Goal: Task Accomplishment & Management: Manage account settings

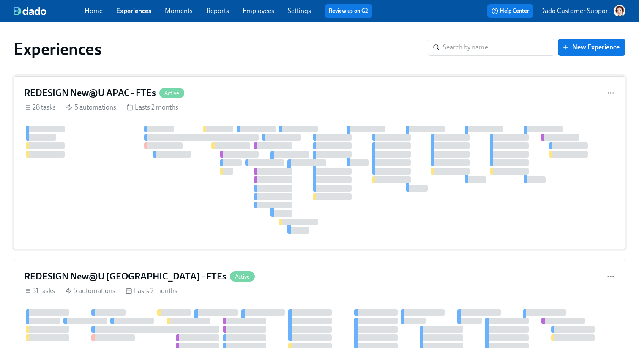
click at [109, 101] on div "REDESIGN New@U APAC - FTEs Active 28 tasks 5 automations Lasts 2 months" at bounding box center [320, 162] width 612 height 173
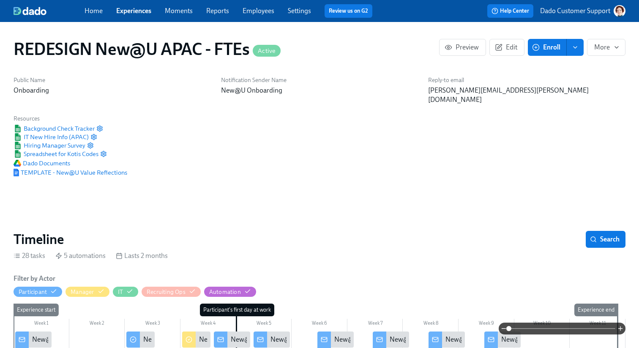
scroll to position [0, 6538]
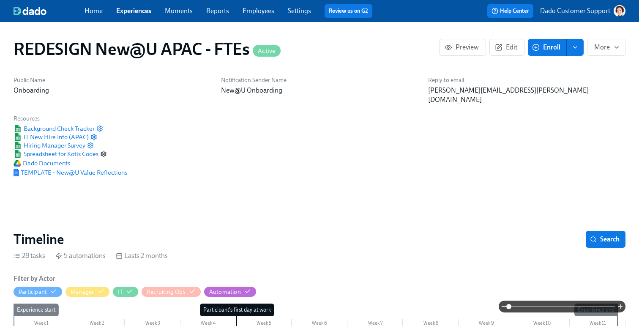
click at [104, 153] on circle "button" at bounding box center [104, 154] width 2 height 2
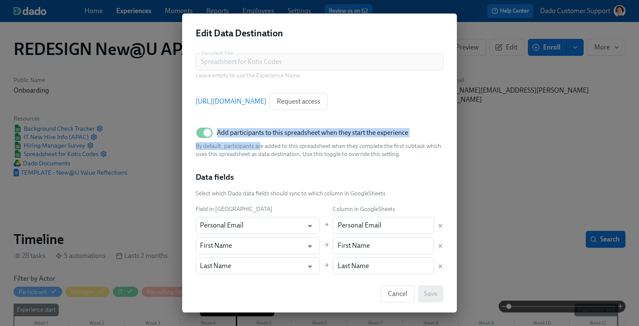
drag, startPoint x: 248, startPoint y: 123, endPoint x: 256, endPoint y: 148, distance: 27.0
click at [256, 148] on div "Document Title Spreadsheet for Kotis Codes Document Title Leave empty to use th…" at bounding box center [320, 200] width 248 height 294
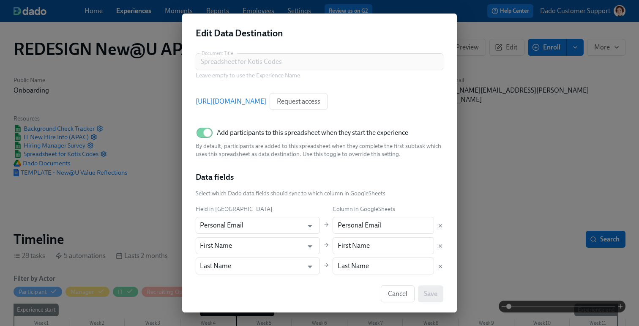
click at [319, 46] on div "Document Title Spreadsheet for Kotis Codes Document Title Leave empty to use th…" at bounding box center [319, 160] width 275 height 229
drag, startPoint x: 275, startPoint y: 136, endPoint x: 346, endPoint y: 140, distance: 71.5
click at [346, 140] on label "Add participants to this spreadsheet when they start the experience" at bounding box center [302, 132] width 213 height 19
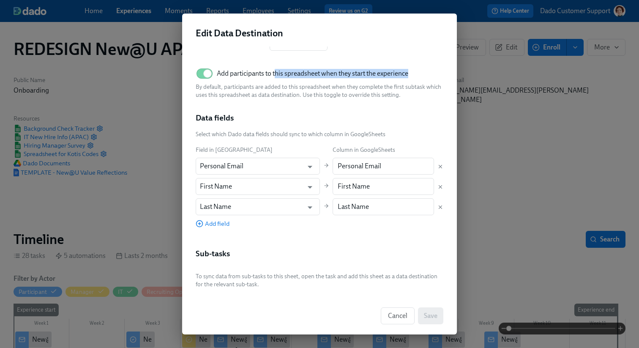
scroll to position [61, 0]
click at [402, 321] on button "Cancel" at bounding box center [398, 315] width 34 height 17
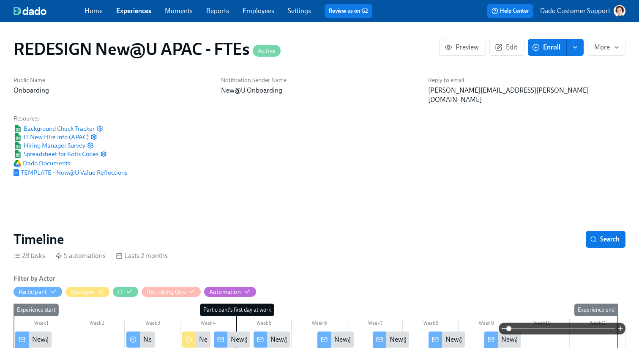
click at [335, 154] on div "Public Name Onboarding Notification Sender Name New@U Onboarding Reply-to email…" at bounding box center [319, 126] width 622 height 111
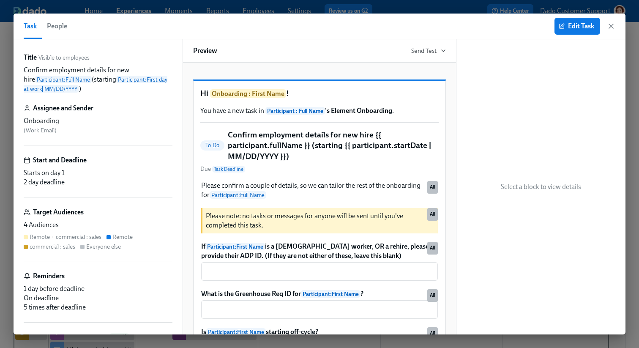
scroll to position [0, 316]
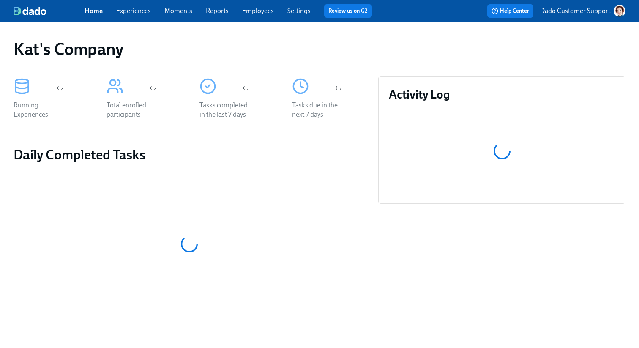
click at [594, 10] on p "Dado Customer Support" at bounding box center [575, 10] width 70 height 9
click at [594, 44] on div "Switch organization..." at bounding box center [578, 50] width 93 height 20
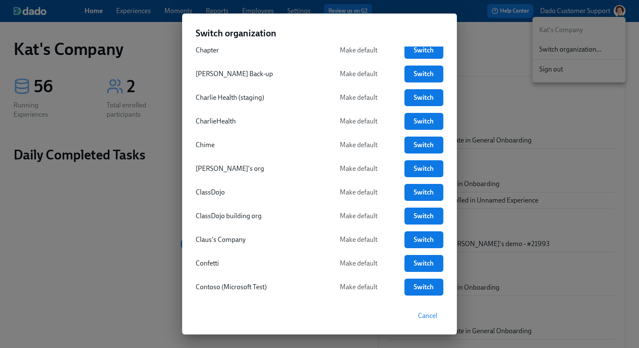
scroll to position [342, 0]
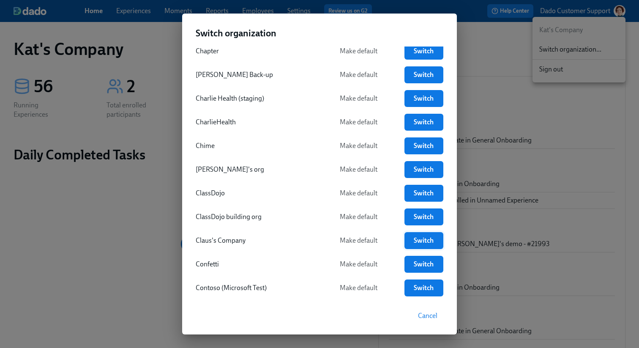
click at [422, 238] on span "Switch" at bounding box center [423, 240] width 27 height 8
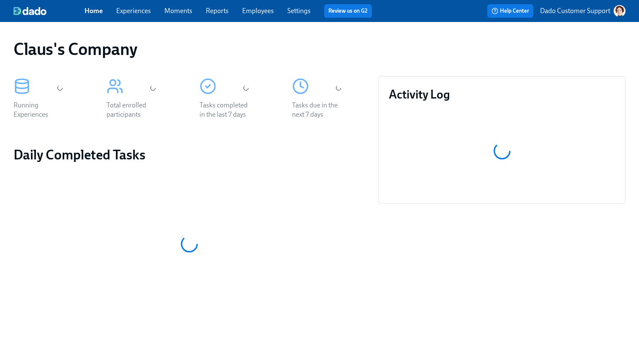
click at [129, 12] on link "Experiences" at bounding box center [133, 11] width 35 height 8
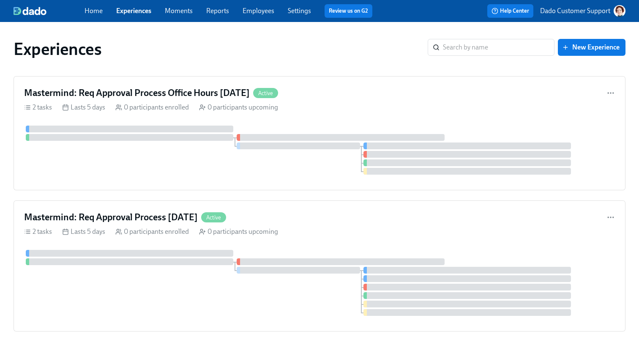
click at [170, 118] on div "Mastermind: Req Approval Process Office Hours [DATE] Active 2 tasks Lasts 5 day…" at bounding box center [320, 133] width 612 height 114
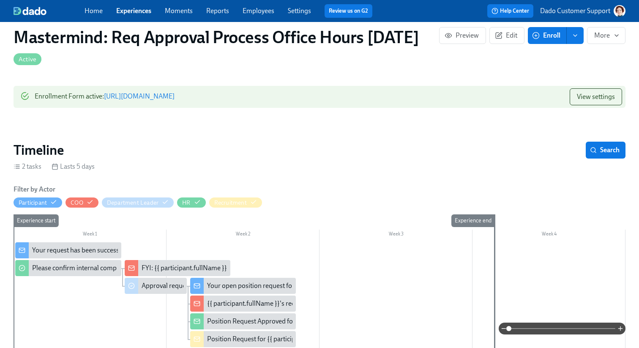
scroll to position [69, 0]
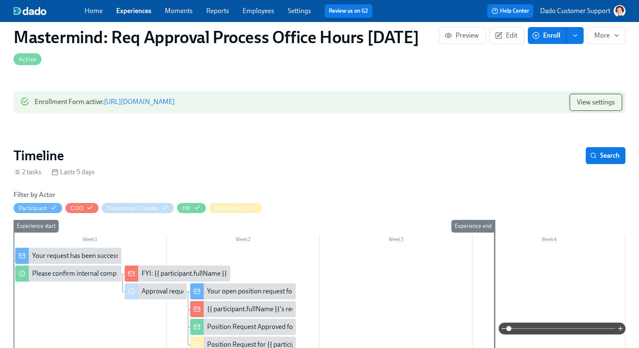
click at [585, 106] on span "View settings" at bounding box center [596, 102] width 38 height 8
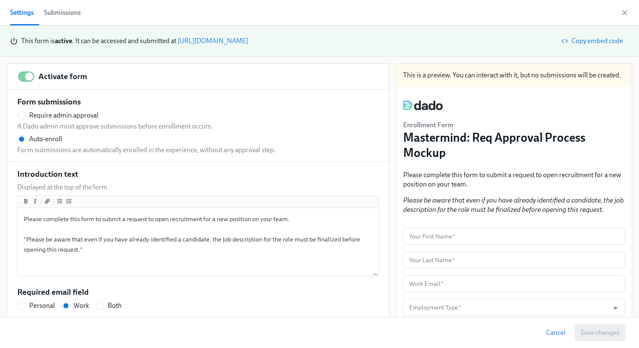
scroll to position [147, 0]
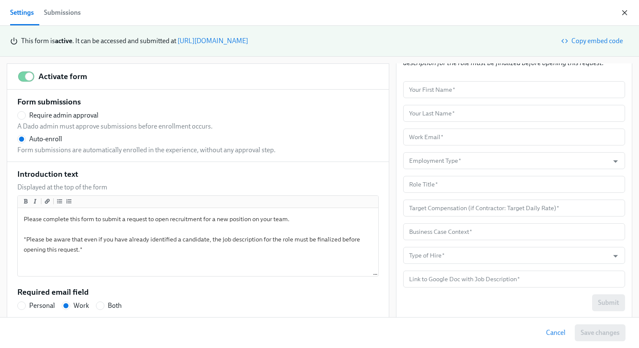
click at [625, 11] on icon "button" at bounding box center [624, 12] width 8 height 8
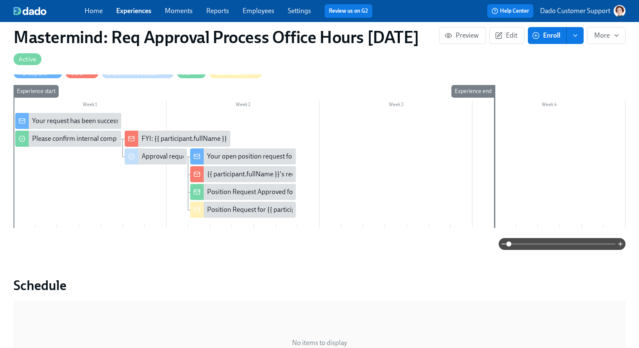
scroll to position [208, 0]
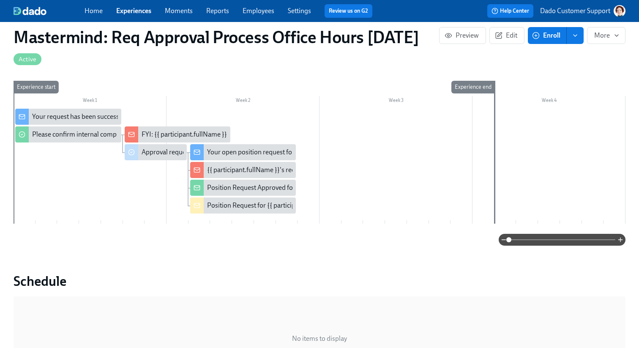
click at [68, 121] on div "Your request has been successfully submitted" at bounding box center [97, 116] width 130 height 9
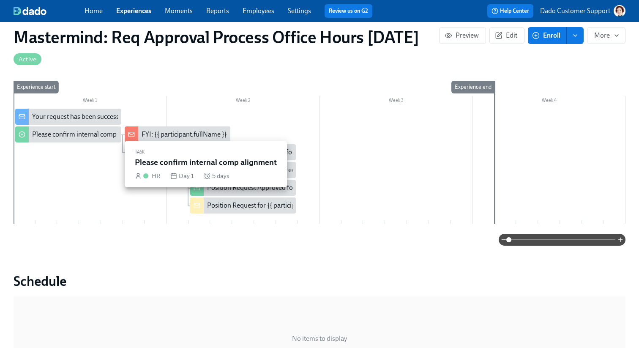
click at [27, 142] on div at bounding box center [22, 134] width 14 height 16
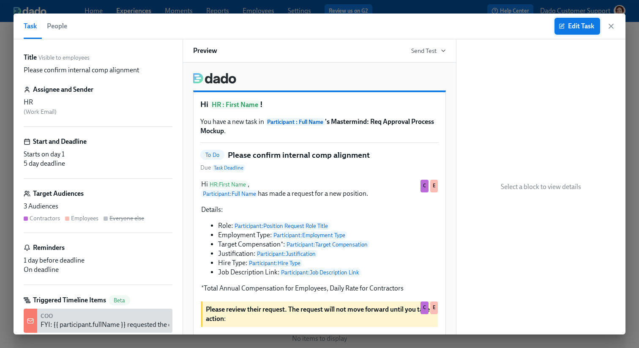
click at [577, 27] on span "Edit Task" at bounding box center [577, 26] width 34 height 8
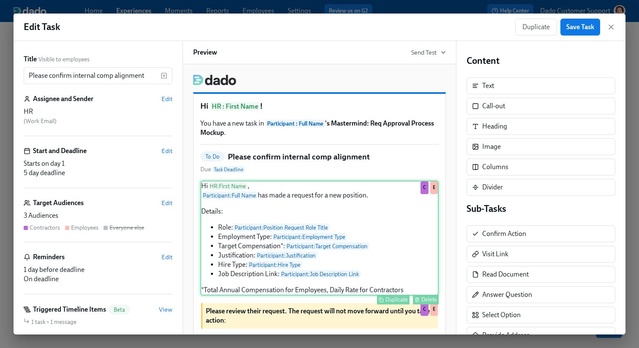
click at [309, 200] on div "Hi HR : First Name , Participant : Full Name has made a request for a new posit…" at bounding box center [319, 237] width 238 height 115
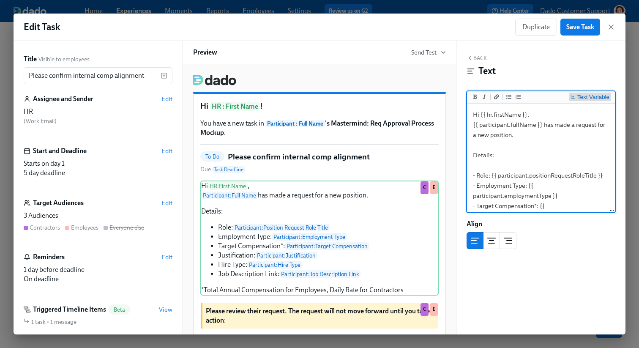
click at [587, 95] on div "Text Variable" at bounding box center [593, 97] width 32 height 6
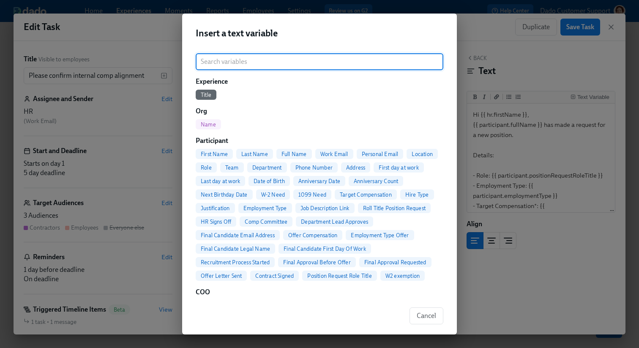
click at [486, 28] on div "Insert a text variable ​ Experience Title Org Name Participant First Name Last …" at bounding box center [319, 174] width 639 height 348
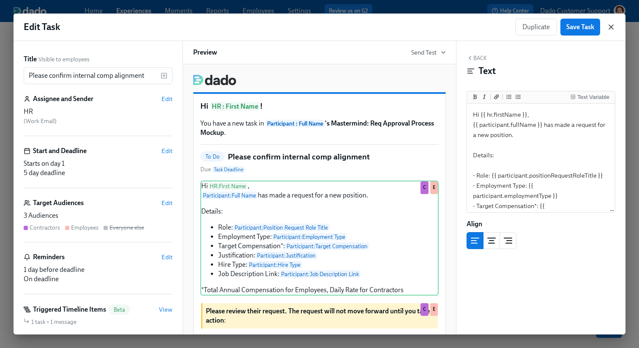
click at [611, 25] on icon "button" at bounding box center [611, 27] width 8 height 8
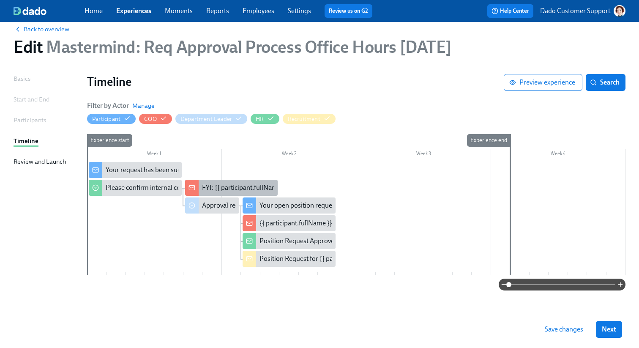
click at [216, 180] on div "FYI: {{ participant.fullName }} requested the opening of position {{ participan…" at bounding box center [231, 188] width 93 height 16
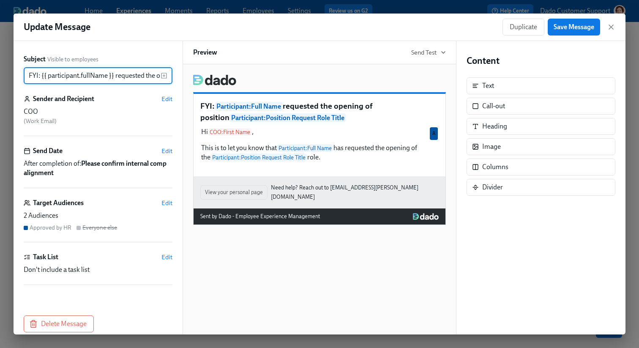
scroll to position [0, 171]
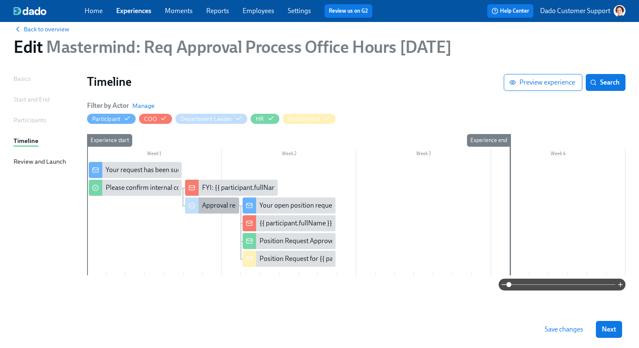
click at [207, 204] on div "Approval request from {{ participant.fullName }}" at bounding box center [271, 205] width 139 height 9
click at [106, 190] on div "Please confirm internal comp alignment" at bounding box center [163, 187] width 115 height 9
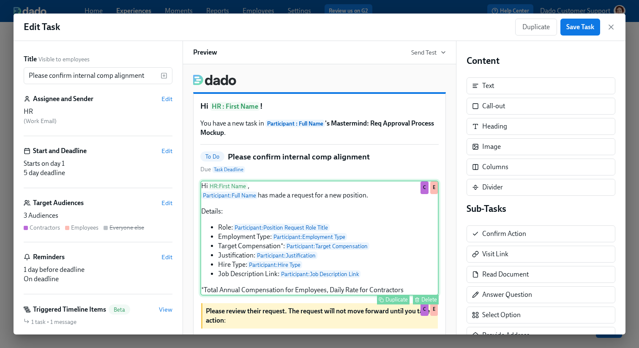
scroll to position [259, 0]
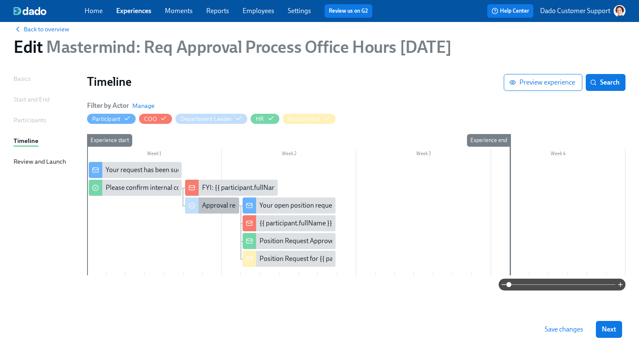
click at [203, 203] on div "Approval request from {{ participant.fullName }}" at bounding box center [271, 205] width 139 height 9
click at [240, 191] on div "FYI: {{ participant.fullName }} requested the opening of position {{ participan…" at bounding box center [353, 187] width 303 height 9
click at [233, 185] on div "FYI: {{ participant.fullName }} requested the opening of position {{ participan…" at bounding box center [353, 187] width 303 height 9
click at [578, 283] on span at bounding box center [562, 284] width 106 height 12
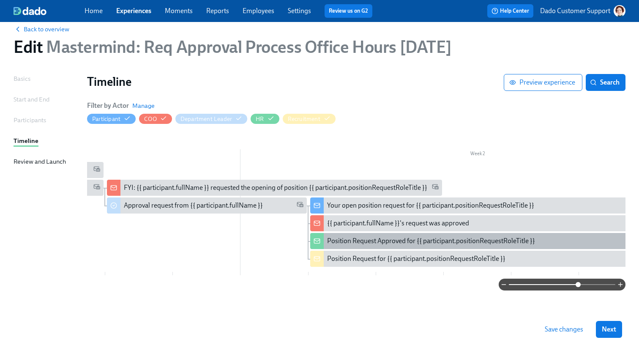
scroll to position [0, 321]
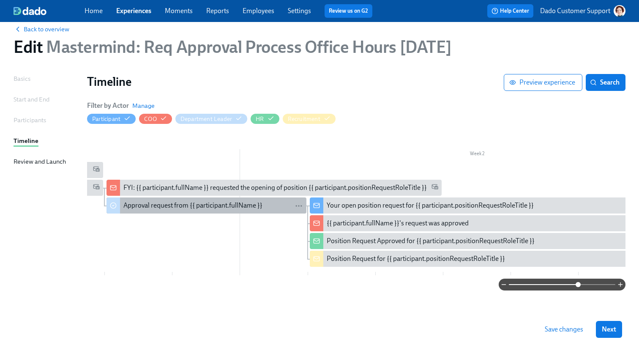
click at [237, 207] on div "Approval request from {{ participant.fullName }}" at bounding box center [192, 205] width 139 height 9
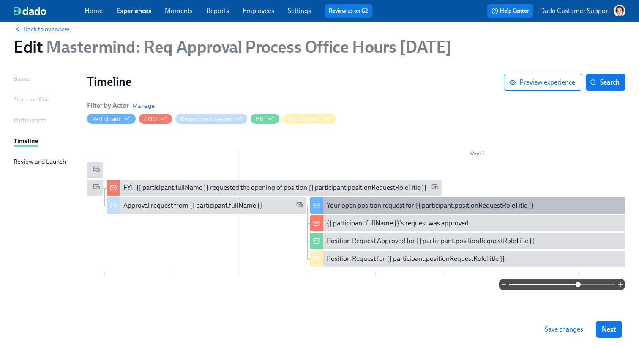
click at [346, 202] on div "Your open position request for {{ participant.positionRequestRoleTitle }}" at bounding box center [430, 205] width 207 height 9
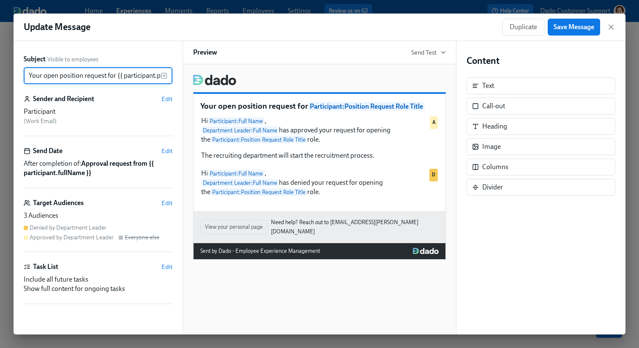
scroll to position [0, 74]
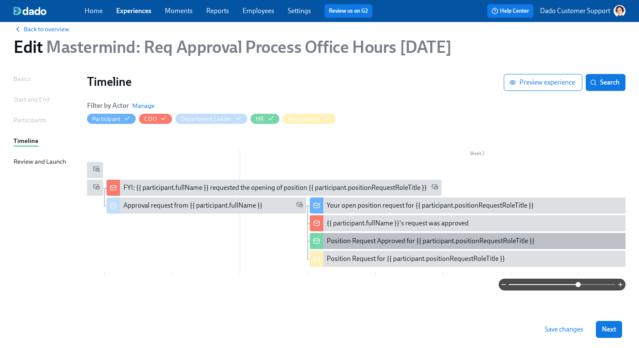
click at [356, 240] on div "Position Request Approved for {{ participant.positionRequestRoleTitle }}" at bounding box center [431, 240] width 208 height 9
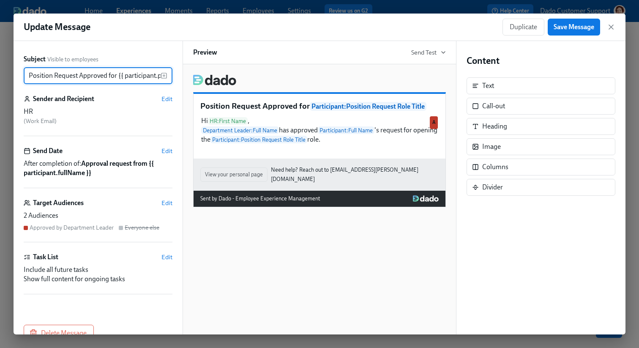
scroll to position [0, 75]
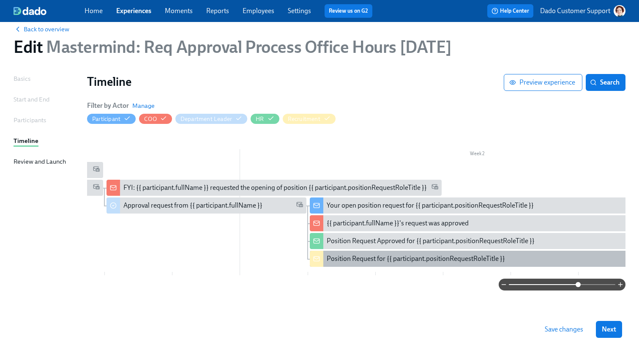
click at [336, 261] on div "Position Request for {{ participant.positionRequestRoleTitle }}" at bounding box center [416, 258] width 178 height 9
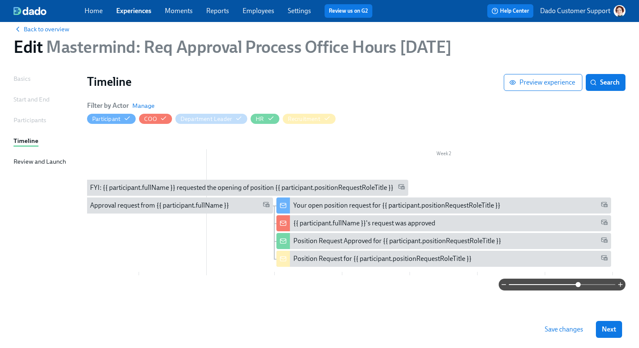
scroll to position [0, 359]
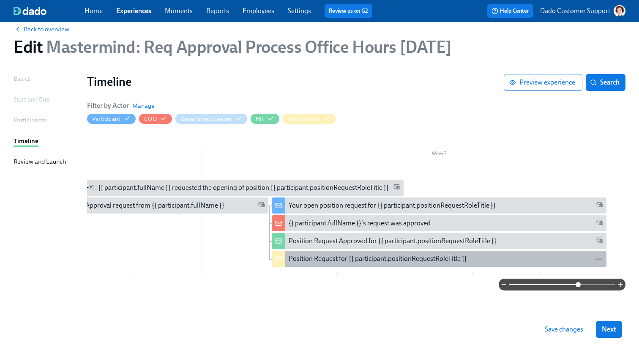
click at [319, 262] on div "Position Request for {{ participant.positionRequestRoleTitle }}" at bounding box center [378, 258] width 178 height 9
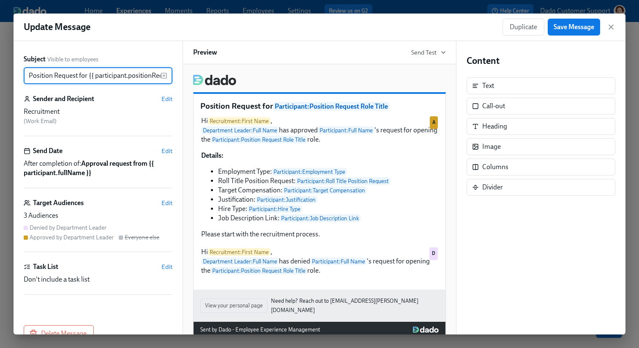
scroll to position [0, 46]
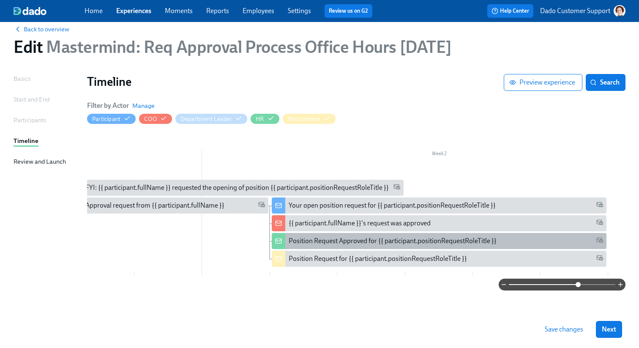
click at [341, 243] on div "Position Request Approved for {{ participant.positionRequestRoleTitle }}" at bounding box center [393, 240] width 208 height 9
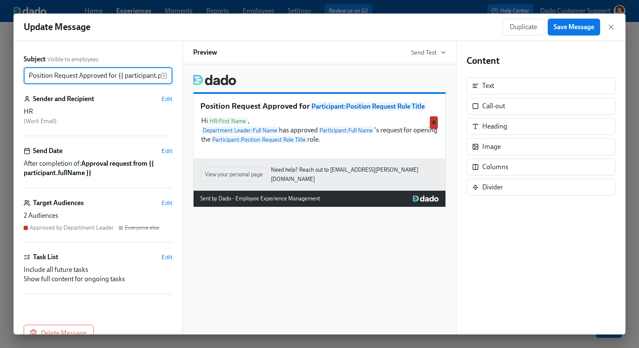
scroll to position [0, 75]
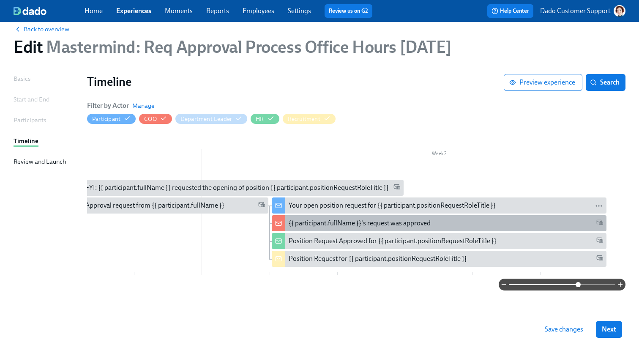
click at [331, 218] on div "{{ participant.fullName }}'s request was approved" at bounding box center [360, 222] width 142 height 9
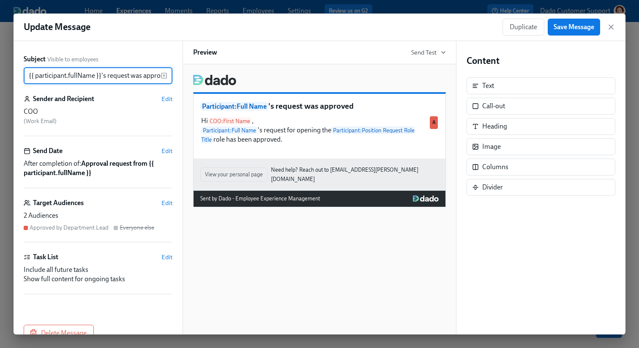
scroll to position [0, 9]
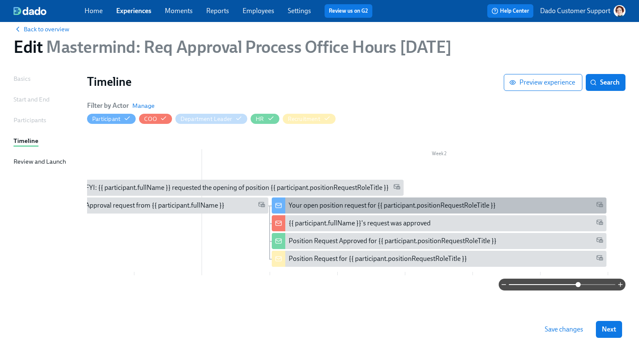
click at [338, 198] on div "Your open position request for {{ participant.positionRequestRoleTitle }}" at bounding box center [439, 205] width 335 height 16
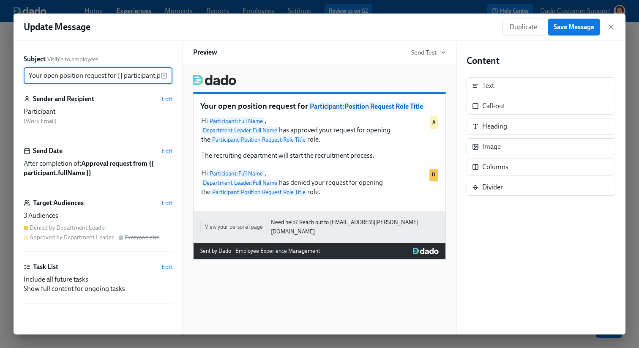
scroll to position [0, 74]
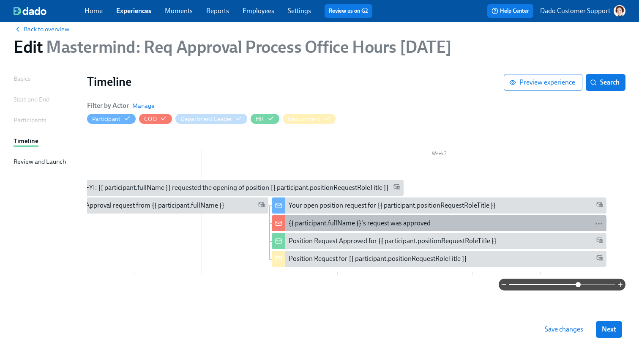
click at [291, 217] on div "{{ participant.fullName }}'s request was approved" at bounding box center [439, 223] width 335 height 16
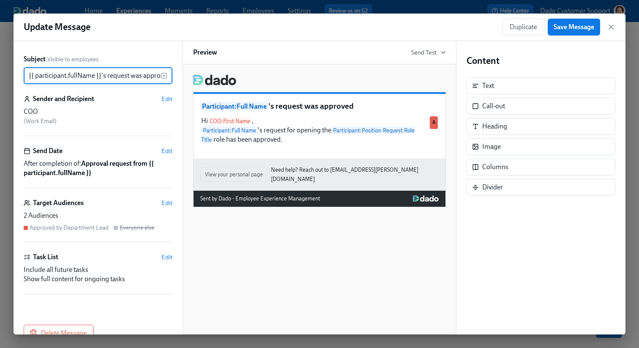
scroll to position [0, 9]
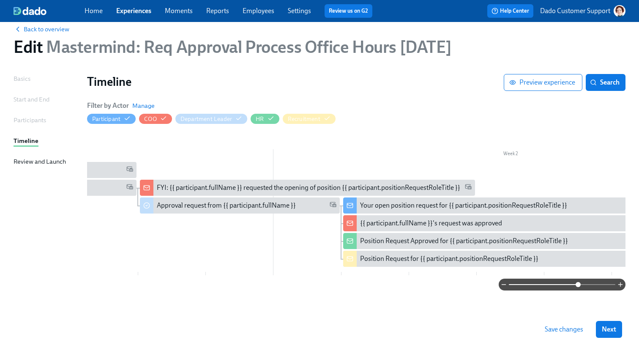
scroll to position [0, 178]
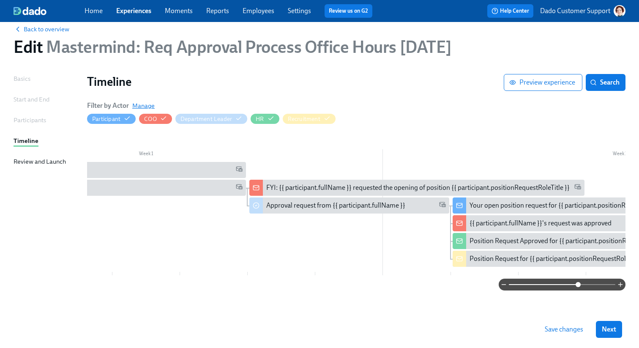
click at [142, 108] on span "Manage" at bounding box center [143, 105] width 22 height 8
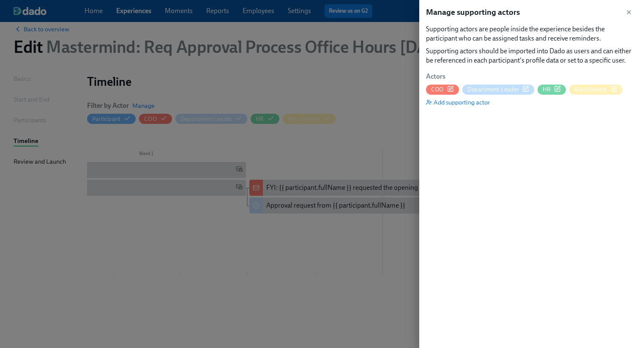
click at [525, 88] on icon "button" at bounding box center [525, 88] width 7 height 7
click at [558, 85] on div "HR" at bounding box center [551, 89] width 28 height 10
click at [310, 90] on div at bounding box center [319, 174] width 639 height 348
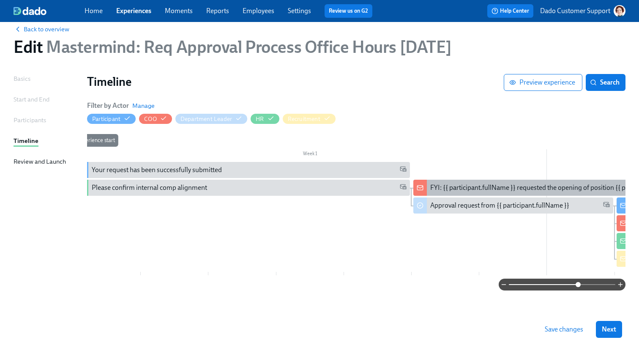
scroll to position [0, 0]
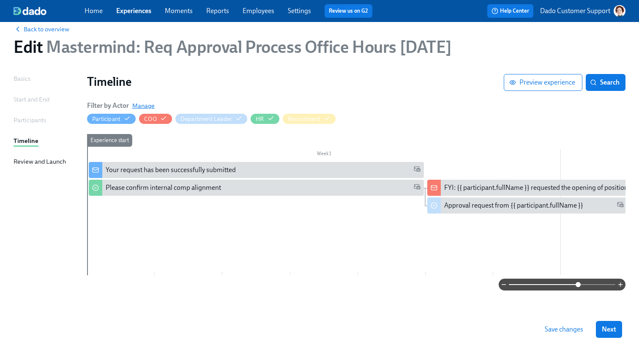
click at [147, 104] on span "Manage" at bounding box center [143, 105] width 22 height 8
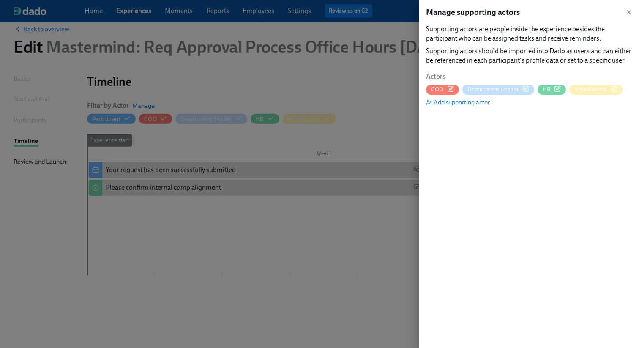
click at [524, 89] on icon "button" at bounding box center [526, 88] width 4 height 4
click at [616, 86] on icon "button" at bounding box center [615, 88] width 4 height 4
click at [178, 114] on div at bounding box center [319, 174] width 639 height 348
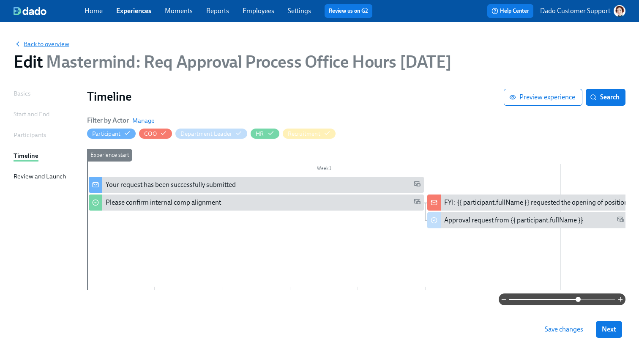
click at [47, 46] on span "Back to overview" at bounding box center [42, 44] width 56 height 8
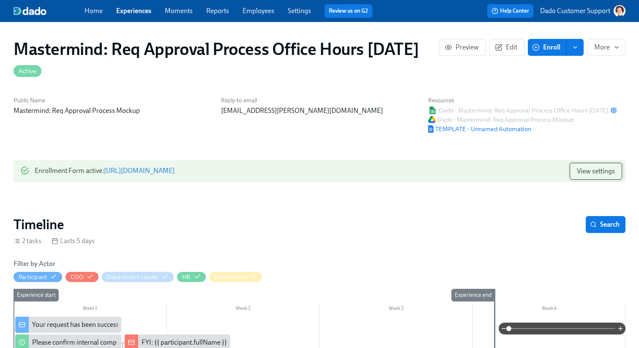
click at [600, 175] on span "View settings" at bounding box center [596, 171] width 38 height 8
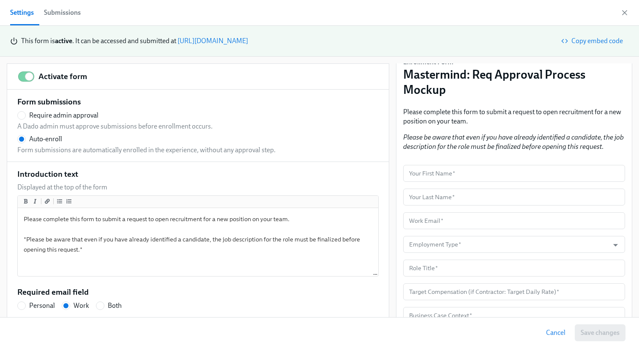
scroll to position [147, 0]
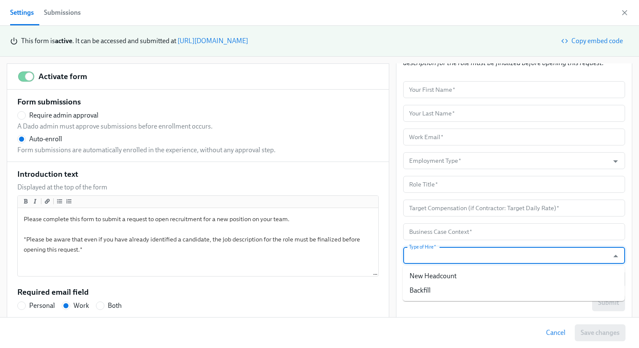
click at [514, 248] on input "Type of Hire   *" at bounding box center [505, 255] width 197 height 17
click at [492, 180] on input "text" at bounding box center [514, 184] width 222 height 17
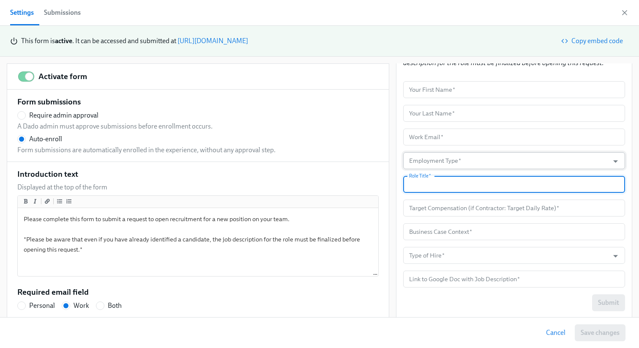
click at [488, 157] on input "Employment Type   *" at bounding box center [505, 160] width 197 height 17
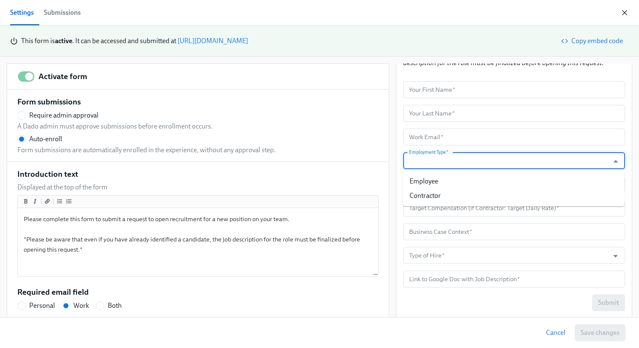
click at [627, 14] on icon "button" at bounding box center [624, 12] width 8 height 8
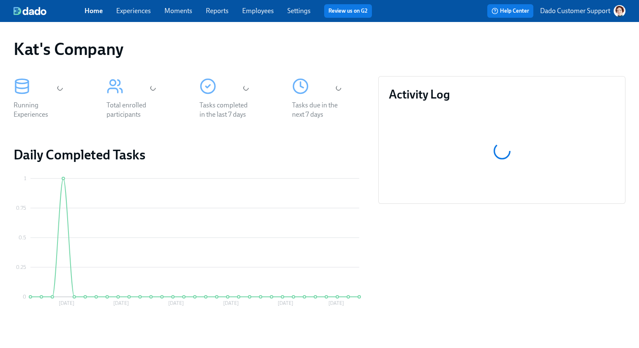
click at [129, 7] on link "Experiences" at bounding box center [133, 11] width 35 height 8
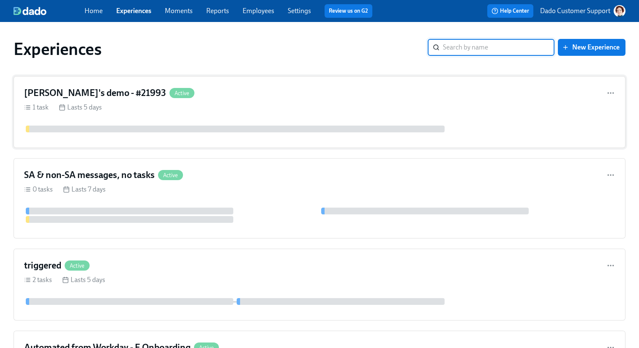
click at [239, 110] on div "1 task Lasts 5 days" at bounding box center [319, 107] width 591 height 9
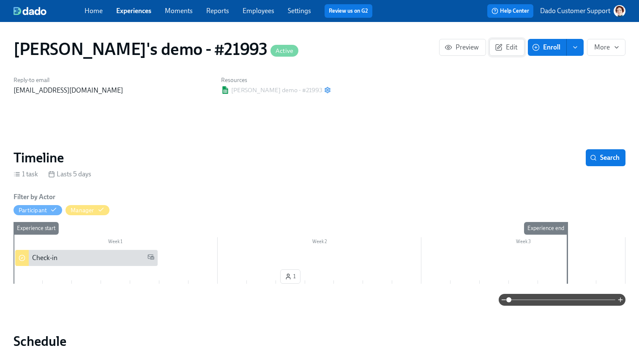
click at [504, 44] on span "Edit" at bounding box center [506, 47] width 21 height 8
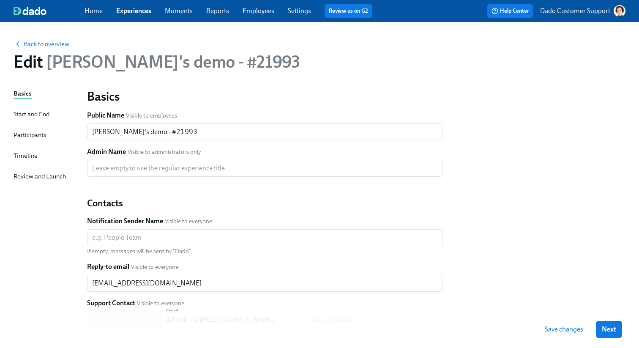
click at [4, 166] on div "Back to overview Edit Rothy's demo - #21993 Basics Start and End Participants T…" at bounding box center [319, 243] width 639 height 443
click at [15, 158] on div "Timeline" at bounding box center [26, 155] width 24 height 9
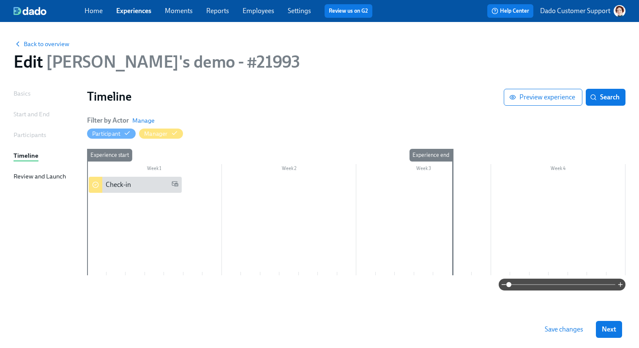
click at [330, 219] on div at bounding box center [356, 226] width 538 height 98
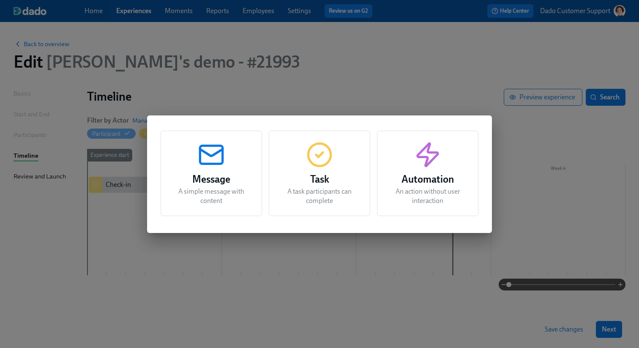
click at [436, 71] on div "Message A simple message with content Task A task participants can complete Aut…" at bounding box center [319, 174] width 639 height 348
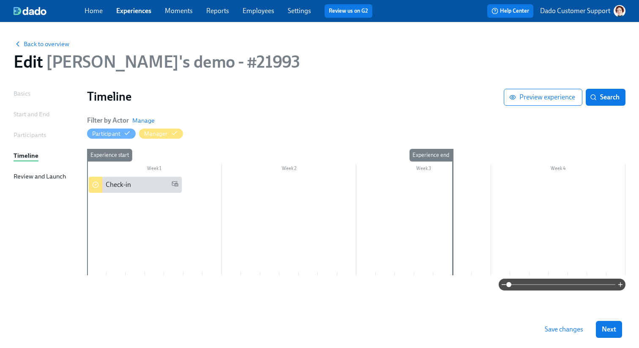
click at [50, 52] on span "Rothy's demo - #21993" at bounding box center [171, 62] width 257 height 20
click at [41, 45] on span "Back to overview" at bounding box center [42, 44] width 56 height 8
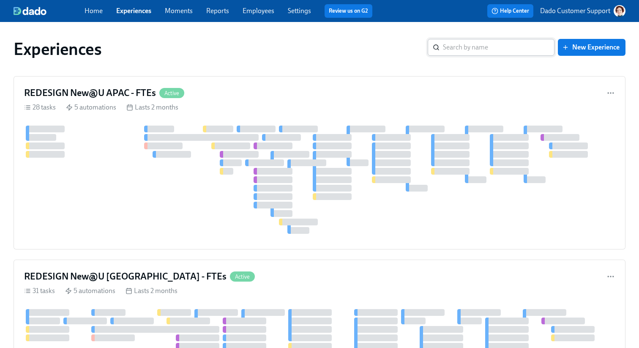
click at [474, 44] on input "search" at bounding box center [499, 47] width 112 height 17
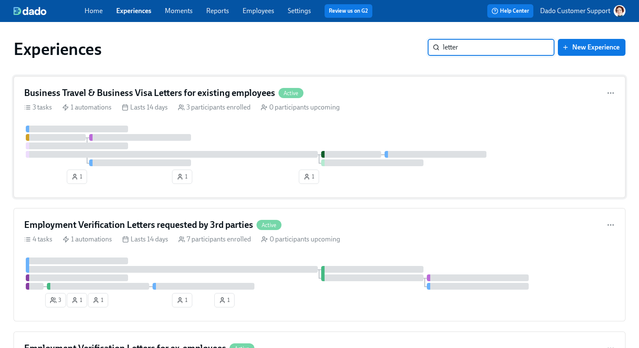
type input "letter"
click at [277, 123] on div "Business Travel & Business Visa Letters for existing employees Active 3 tasks 1…" at bounding box center [320, 137] width 612 height 122
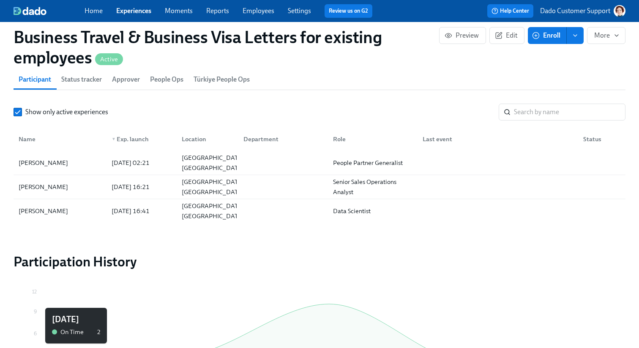
scroll to position [801, 0]
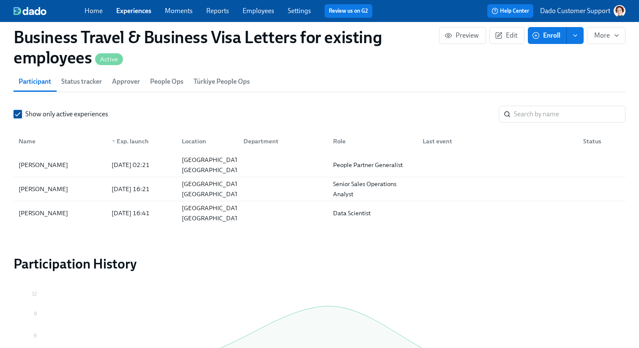
click at [21, 115] on input "Show only active experiences" at bounding box center [18, 114] width 8 height 8
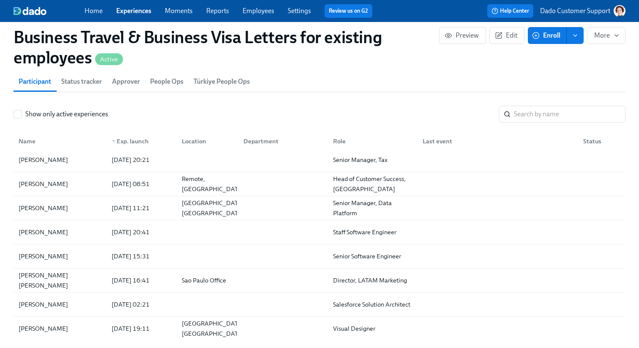
scroll to position [0, 0]
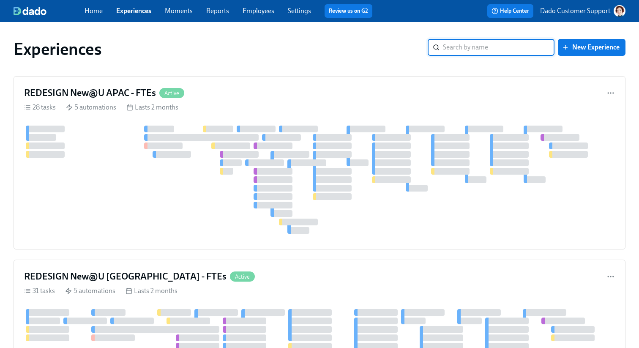
click at [487, 42] on input "search" at bounding box center [499, 47] width 112 height 17
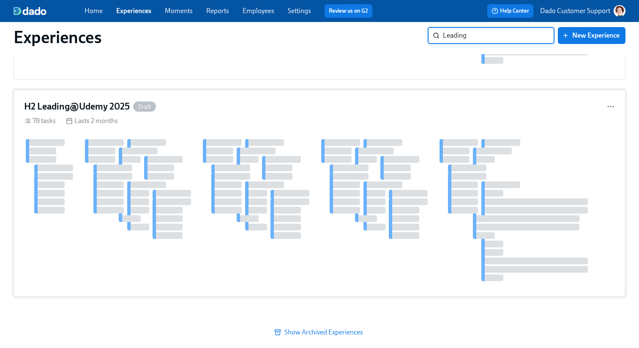
scroll to position [217, 0]
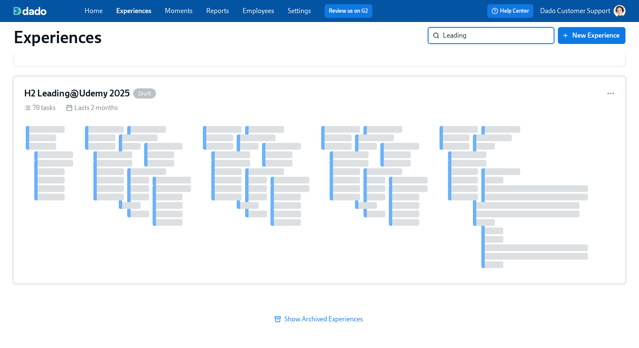
type input "Leading"
click at [196, 163] on div at bounding box center [319, 197] width 591 height 142
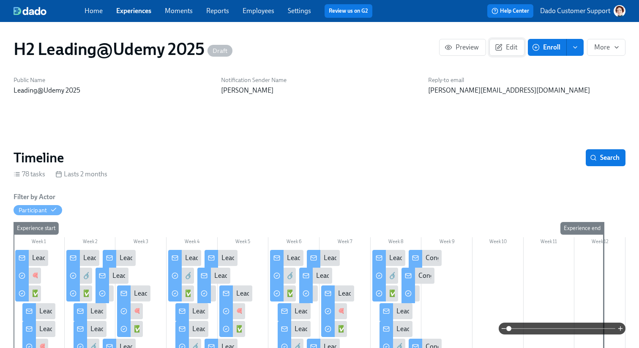
click at [509, 53] on button "Edit" at bounding box center [506, 47] width 35 height 17
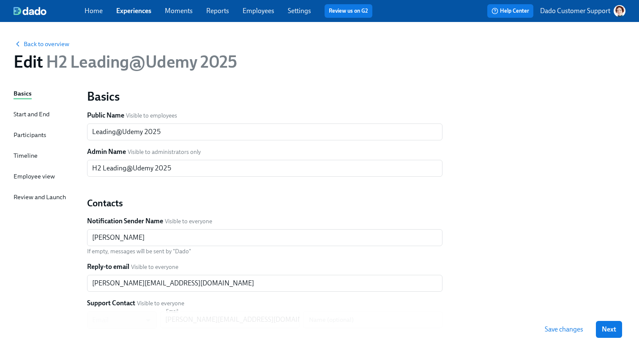
click at [25, 130] on div "Participants" at bounding box center [30, 134] width 33 height 9
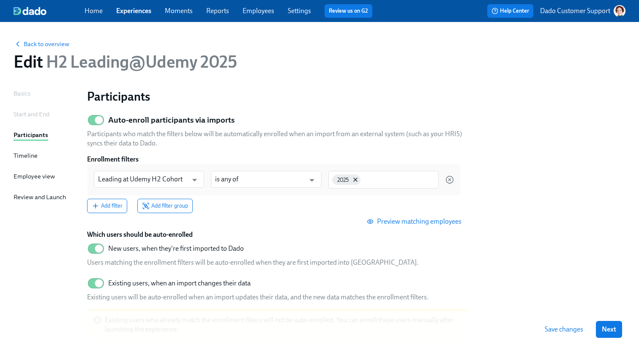
click at [265, 9] on link "Employees" at bounding box center [259, 11] width 32 height 8
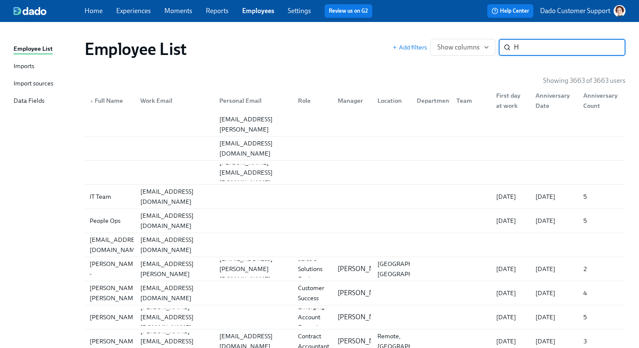
type input "H2"
click at [21, 68] on div "Imports" at bounding box center [24, 66] width 21 height 11
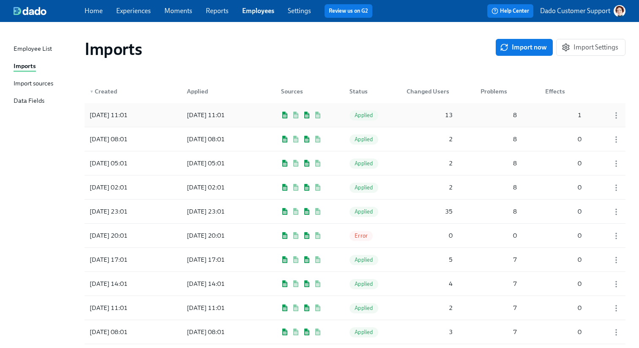
click at [131, 118] on div "[DATE] 11:01" at bounding box center [108, 115] width 45 height 10
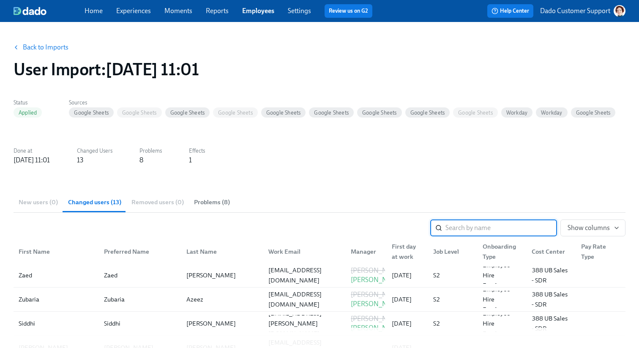
click at [260, 9] on link "Employees" at bounding box center [258, 11] width 32 height 8
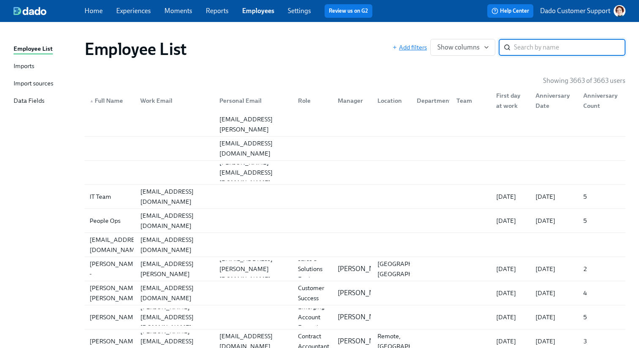
click at [414, 46] on span "Add filters" at bounding box center [409, 47] width 35 height 8
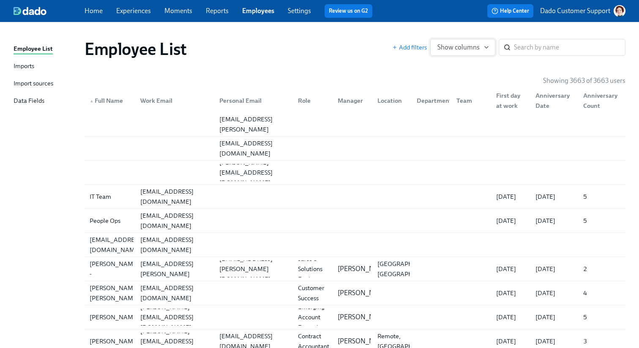
click at [457, 49] on span "Show columns" at bounding box center [462, 47] width 51 height 8
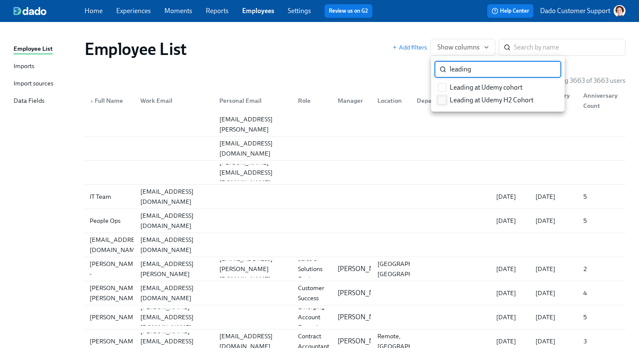
type input "leading"
click at [447, 98] on label "Leading at Udemy H2 Cohort" at bounding box center [485, 100] width 102 height 13
click at [446, 98] on input "Leading at Udemy H2 Cohort" at bounding box center [442, 100] width 8 height 8
checkbox input "true"
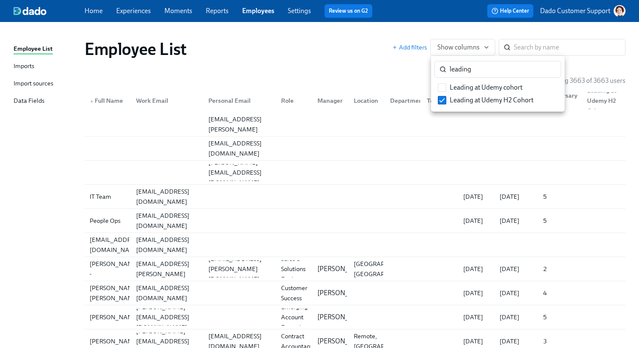
click at [375, 74] on div at bounding box center [319, 174] width 639 height 348
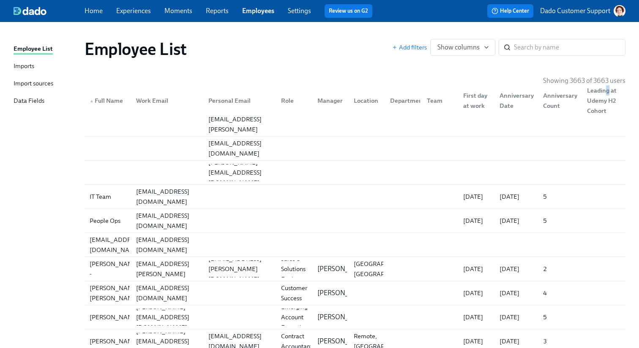
click at [607, 89] on div "Leading at Udemy H2 Cohort" at bounding box center [603, 100] width 40 height 30
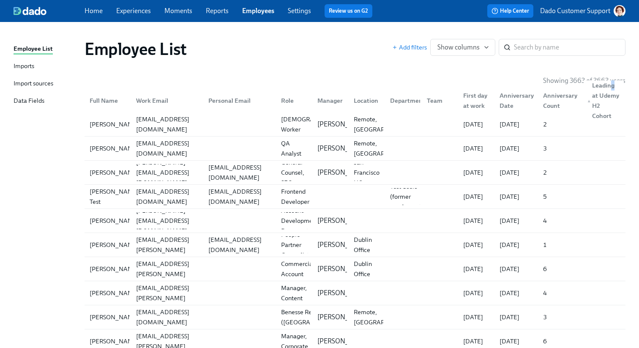
click at [607, 89] on div "▲ Leading at Udemy H2 Cohort" at bounding box center [603, 100] width 40 height 41
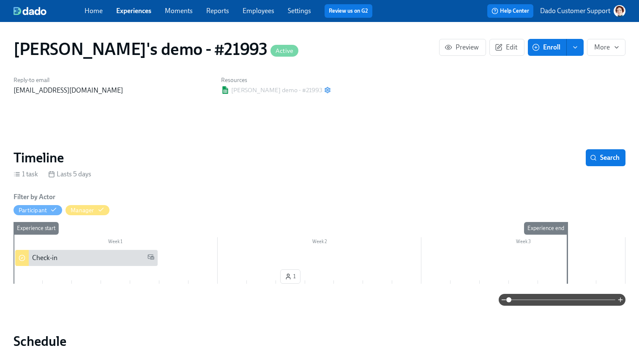
click at [144, 12] on link "Experiences" at bounding box center [133, 11] width 35 height 8
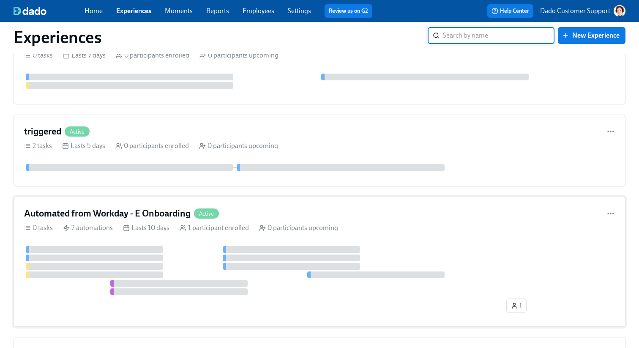
scroll to position [153, 0]
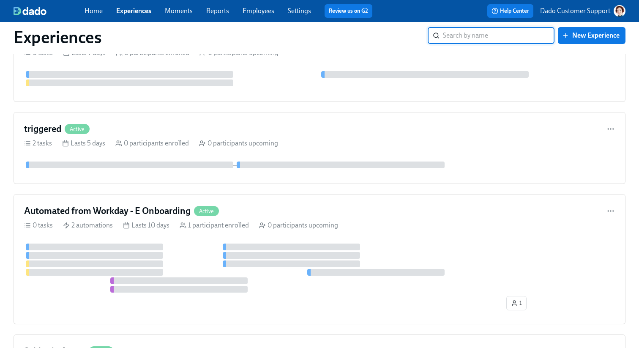
click at [565, 9] on p "Dado Customer Support" at bounding box center [575, 10] width 70 height 9
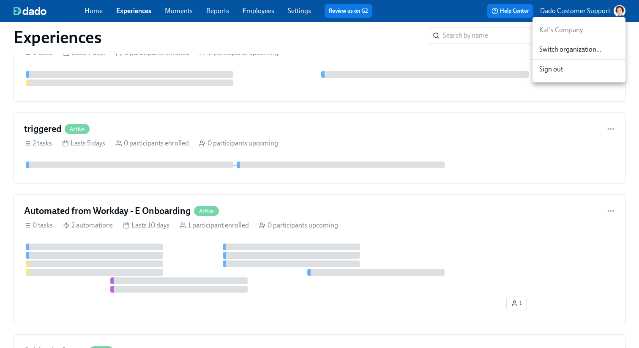
click at [559, 49] on span "Switch organization..." at bounding box center [578, 49] width 79 height 9
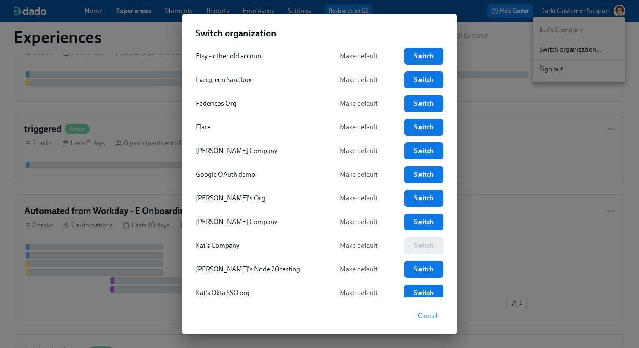
scroll to position [928, 0]
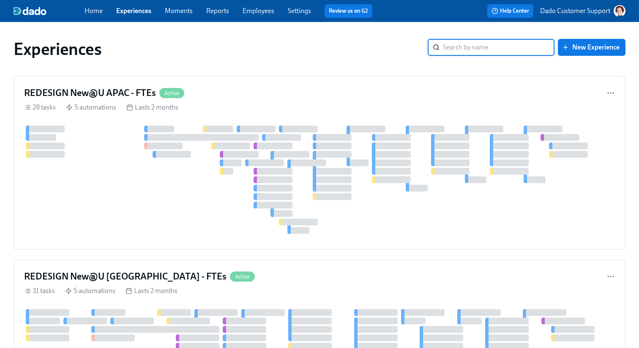
click at [501, 49] on input "search" at bounding box center [499, 47] width 112 height 17
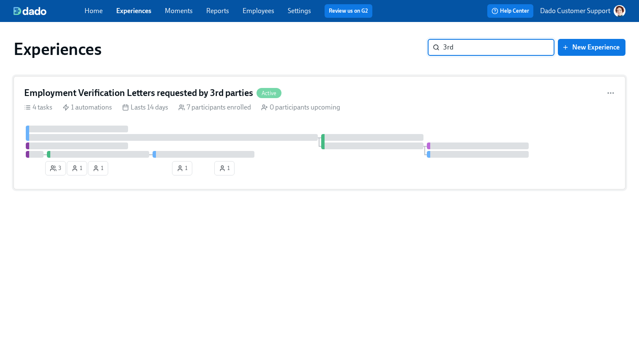
type input "3rd"
click at [211, 79] on div "Employment Verification Letters requested by 3rd parties Active 4 tasks 1 autom…" at bounding box center [320, 132] width 612 height 113
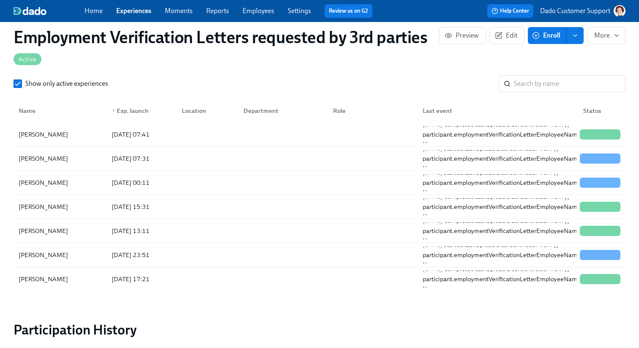
scroll to position [768, 0]
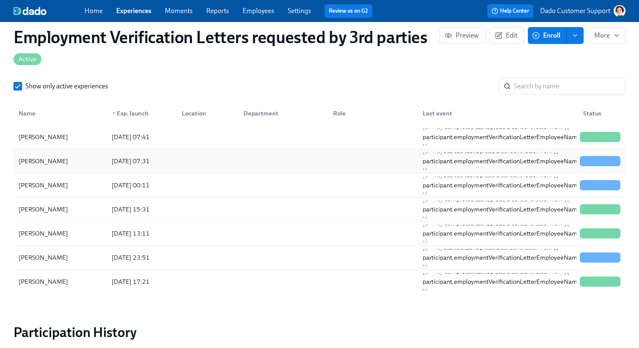
click at [101, 162] on div "[PERSON_NAME]" at bounding box center [60, 161] width 90 height 17
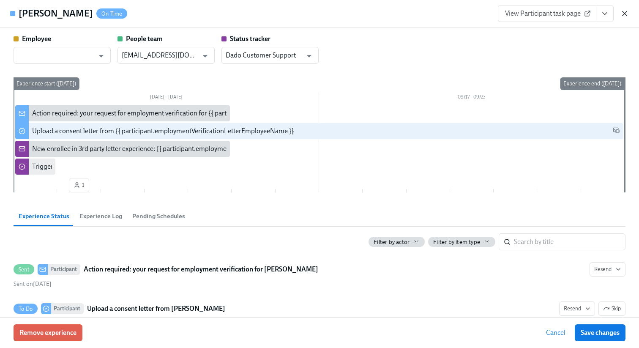
click at [628, 14] on icon "button" at bounding box center [624, 13] width 8 height 8
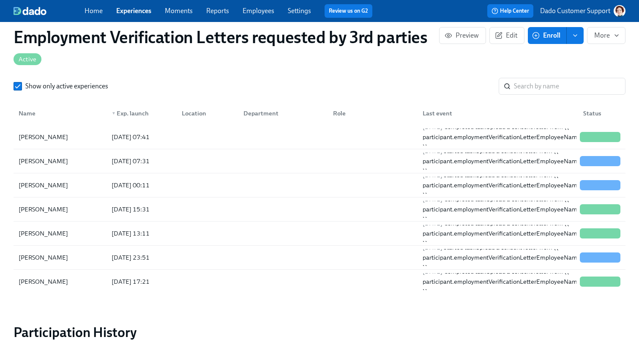
click at [32, 122] on div "Name" at bounding box center [60, 113] width 90 height 17
click at [32, 131] on div "[PERSON_NAME]" at bounding box center [60, 136] width 90 height 17
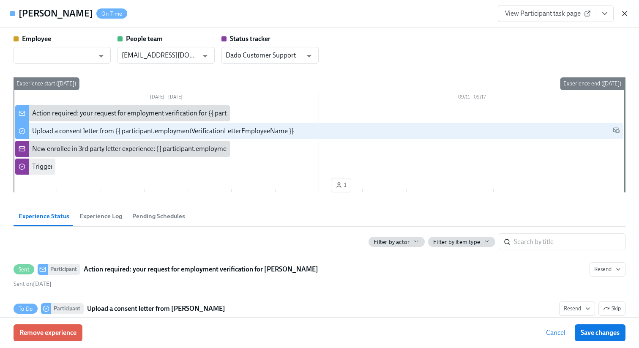
click at [625, 9] on icon "button" at bounding box center [624, 13] width 8 height 8
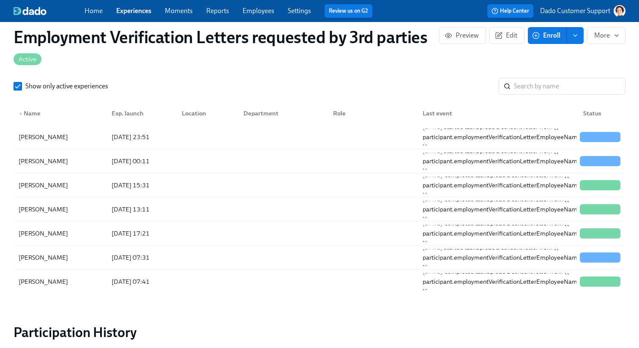
click at [25, 114] on div "▲ Name" at bounding box center [29, 113] width 29 height 10
click at [27, 138] on div "[PERSON_NAME]" at bounding box center [43, 137] width 56 height 10
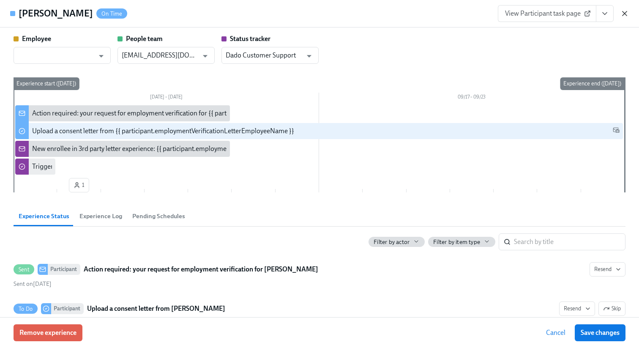
click at [621, 11] on icon "button" at bounding box center [624, 13] width 8 height 8
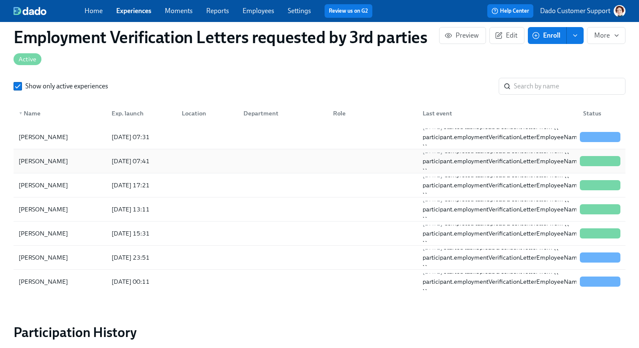
click at [41, 155] on div "[PERSON_NAME]" at bounding box center [60, 161] width 90 height 17
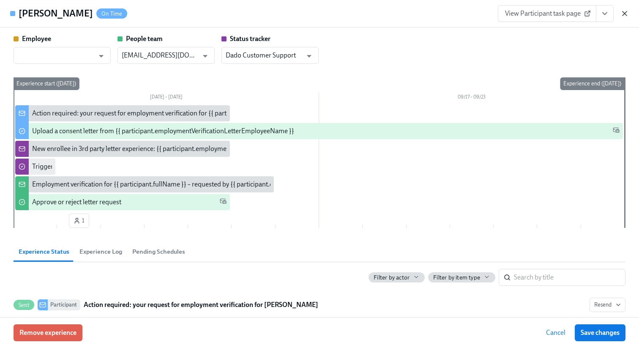
click at [628, 10] on div "[PERSON_NAME] On Time View Participant task page" at bounding box center [319, 13] width 639 height 27
